Goal: Find specific page/section: Find specific page/section

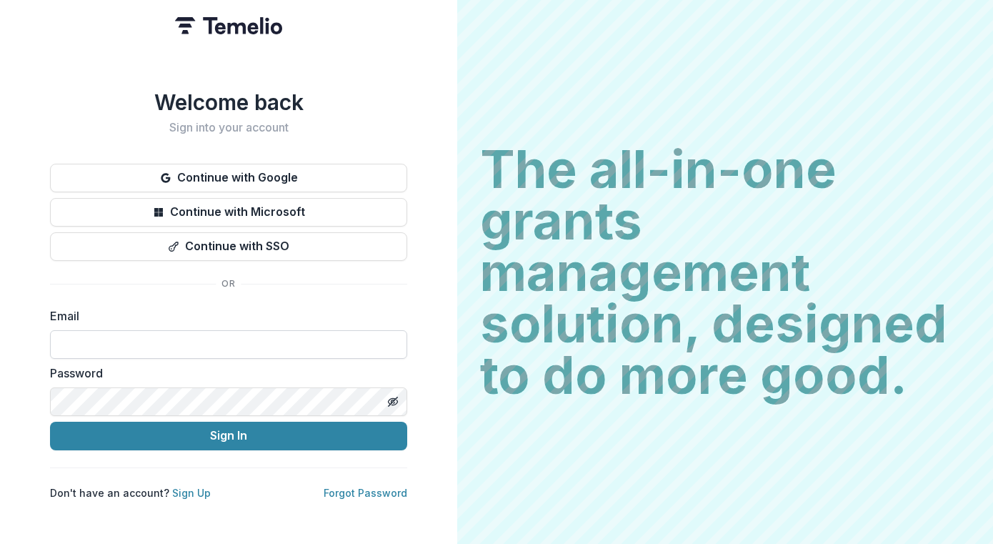
click at [188, 334] on input at bounding box center [228, 344] width 357 height 29
type input "**********"
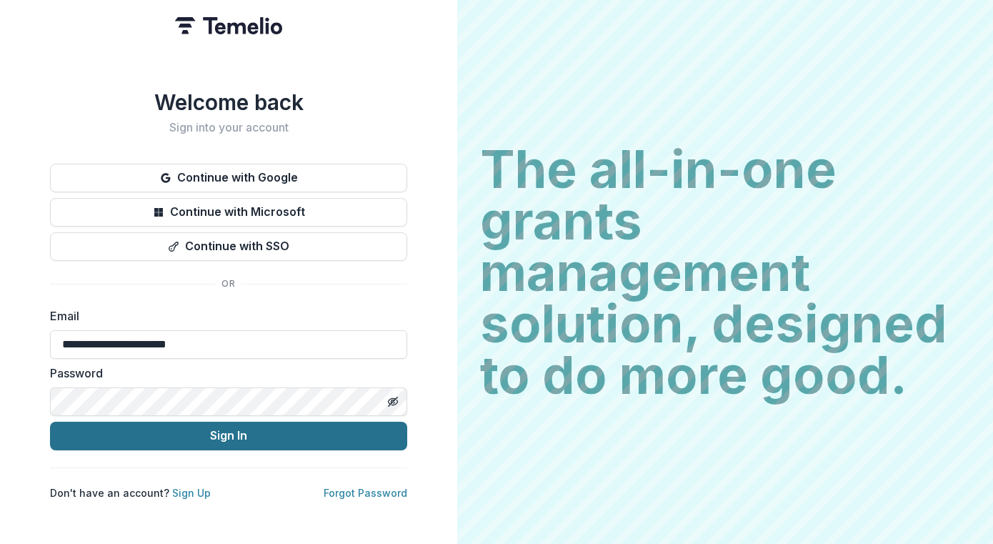
click at [274, 440] on button "Sign In" at bounding box center [228, 435] width 357 height 29
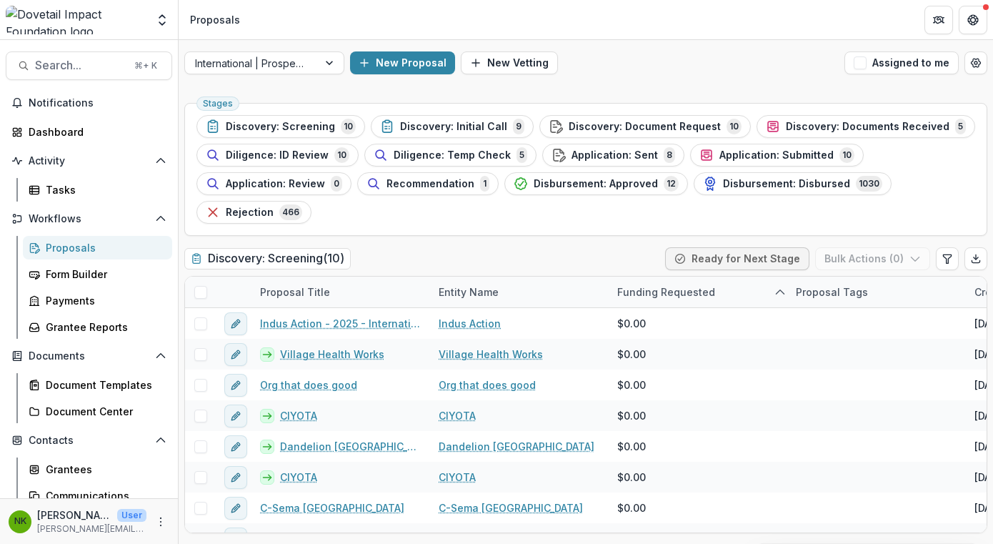
click at [281, 21] on header "Proposals" at bounding box center [586, 19] width 814 height 39
click at [91, 68] on span "Search..." at bounding box center [80, 66] width 91 height 14
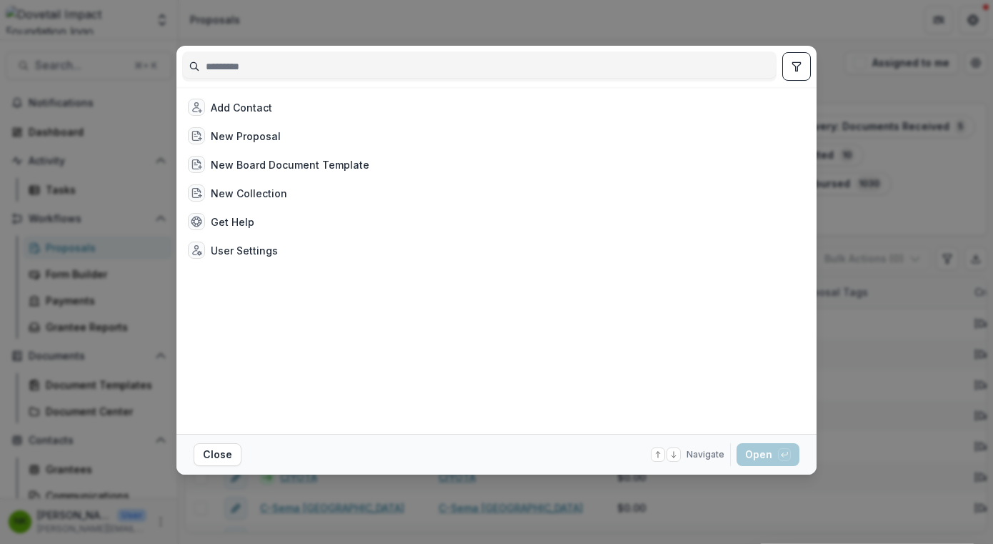
click at [306, 68] on input at bounding box center [479, 66] width 593 height 23
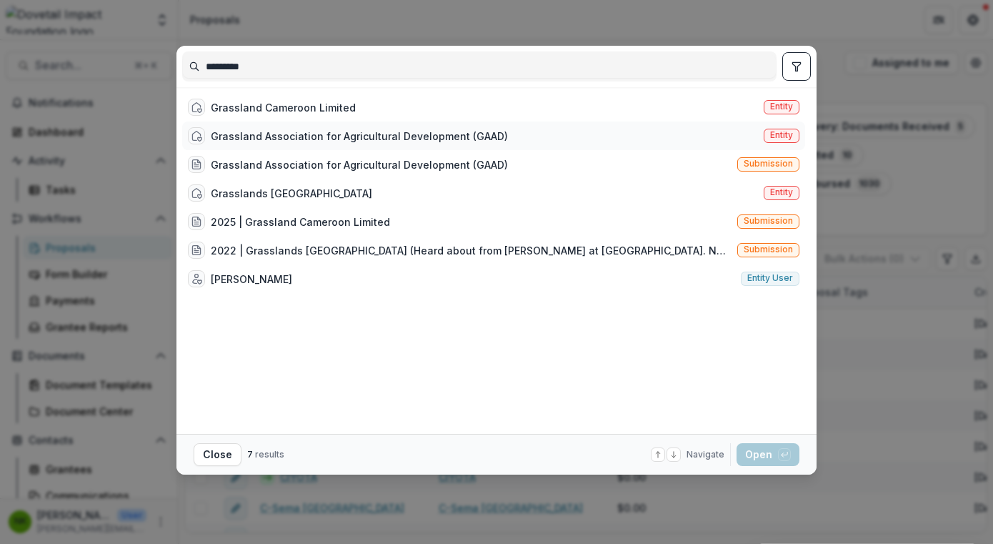
type input "*********"
click at [324, 130] on div "Grassland Association for Agricultural Development (GAAD)" at bounding box center [359, 136] width 297 height 15
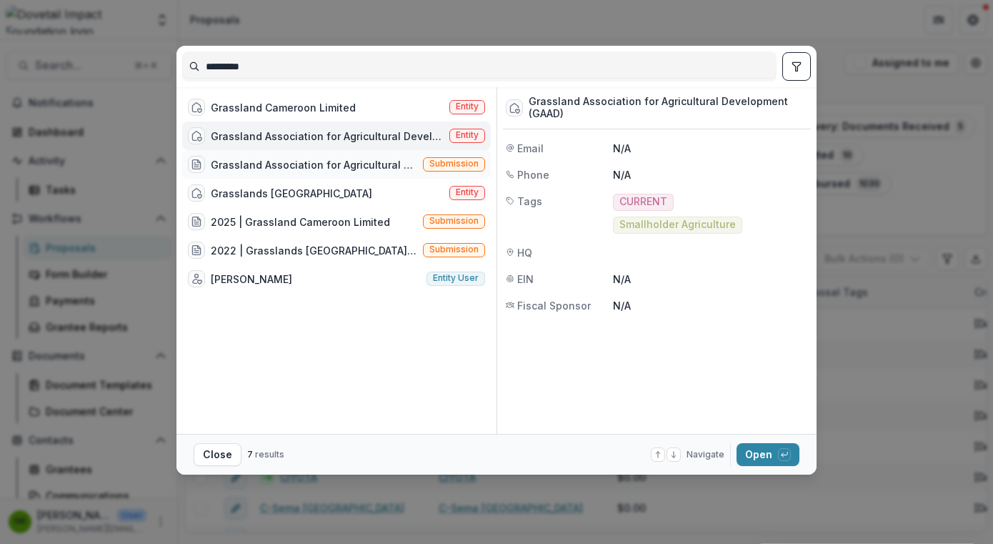
click at [324, 164] on div "Grassland Association for Agricultural Development (GAAD)" at bounding box center [314, 164] width 206 height 15
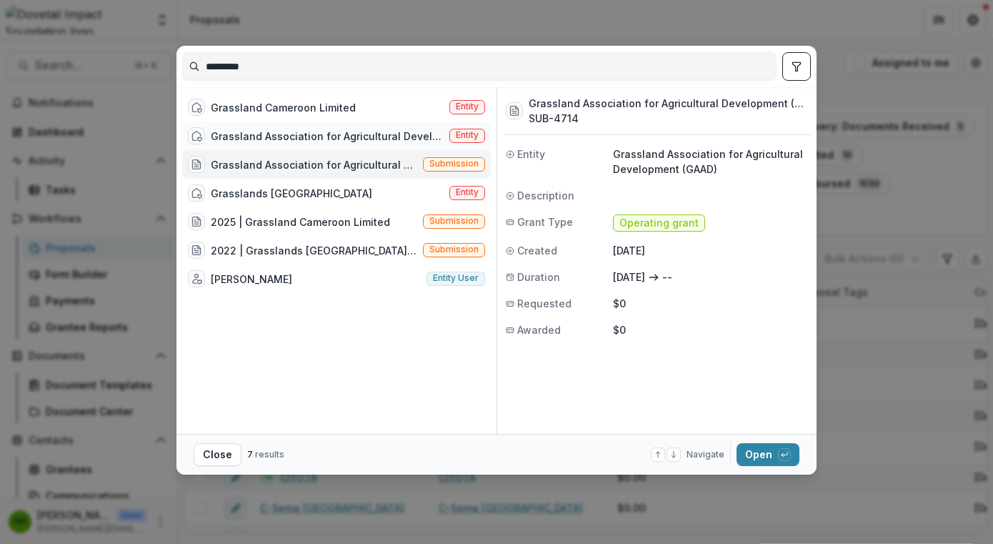
click at [316, 133] on div "Grassland Association for Agricultural Development (GAAD)" at bounding box center [327, 136] width 233 height 15
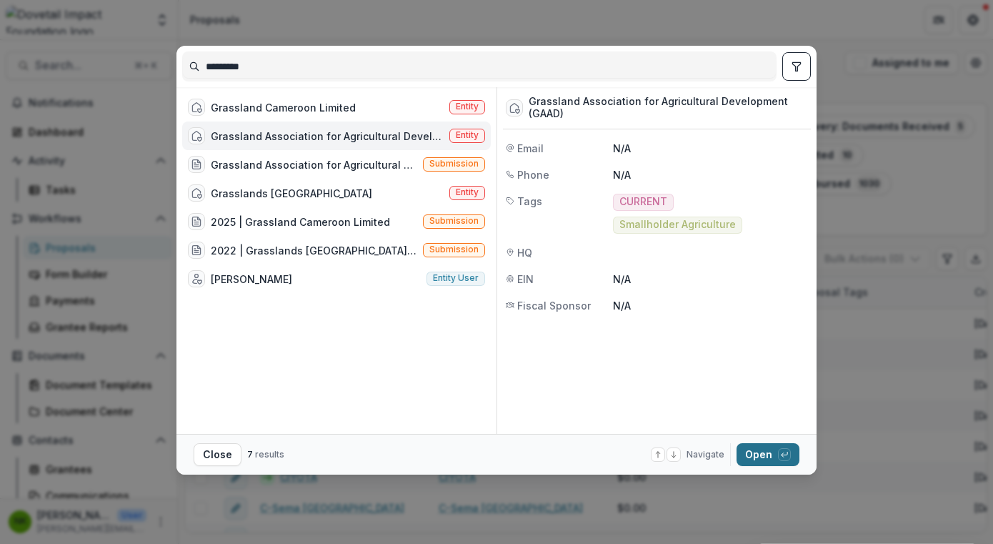
click at [753, 461] on button "Open with enter key" at bounding box center [767, 454] width 63 height 23
